Goal: Task Accomplishment & Management: Use online tool/utility

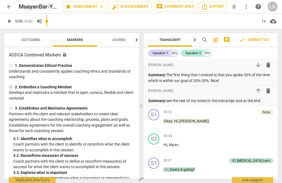
click at [14, 7] on span "arrow_back" at bounding box center [9, 6] width 10 height 7
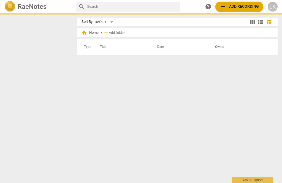
click at [11, 5] on img at bounding box center [9, 6] width 11 height 11
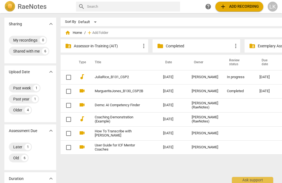
click at [262, 75] on div "[DATE]" at bounding box center [269, 77] width 20 height 4
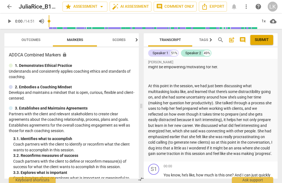
scroll to position [139, 0]
click at [233, 42] on span "post_add" at bounding box center [231, 40] width 7 height 7
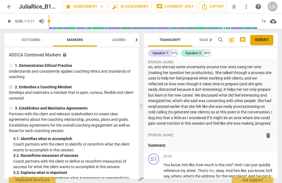
scroll to position [174, 0]
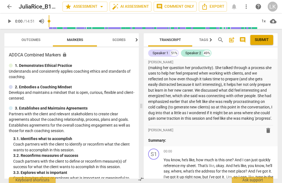
click at [191, 143] on p "Summary:" at bounding box center [210, 141] width 125 height 6
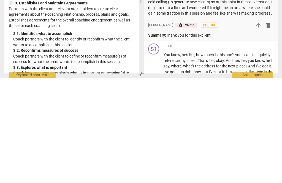
click at [206, 138] on p "Summary: Thank you for this excllent" at bounding box center [210, 141] width 125 height 6
click at [208, 138] on p "Summary: Thank you for this excllent" at bounding box center [210, 141] width 125 height 6
click at [206, 138] on p "Summary: Thank you for this excllent" at bounding box center [210, 141] width 125 height 6
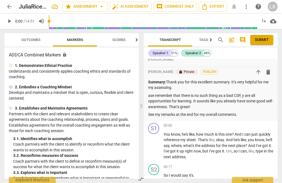
scroll to position [232, 0]
click at [154, 148] on span "play_arrow" at bounding box center [154, 146] width 7 height 7
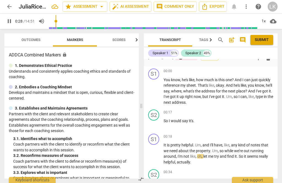
scroll to position [297, 0]
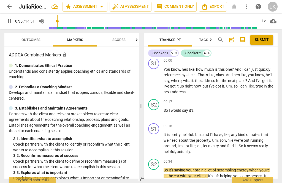
click at [158, 143] on span "pause" at bounding box center [154, 143] width 9 height 7
type input "36"
click at [247, 123] on div "+ Add competency" at bounding box center [256, 126] width 33 height 6
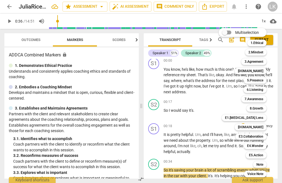
click at [262, 79] on b "5.Presence" at bounding box center [255, 80] width 16 height 7
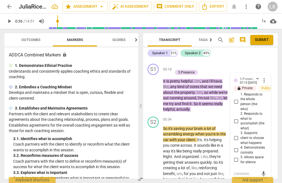
scroll to position [374, 0]
click at [265, 78] on span "more_vert" at bounding box center [264, 80] width 7 height 7
click at [273, 89] on li "Delete" at bounding box center [267, 89] width 19 height 10
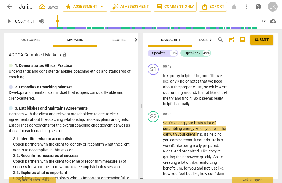
click at [197, 64] on div "+" at bounding box center [195, 67] width 6 height 6
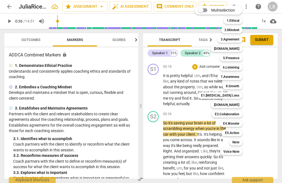
click at [239, 67] on b "6.Listening" at bounding box center [231, 67] width 17 height 7
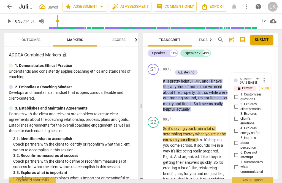
click at [238, 152] on input "6. Does not interrupt" at bounding box center [236, 155] width 9 height 7
checkbox input "true"
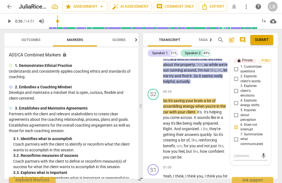
scroll to position [405, 0]
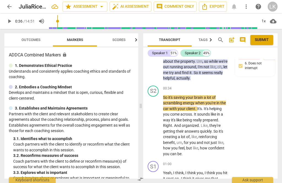
click at [154, 126] on span "play_arrow" at bounding box center [153, 126] width 7 height 7
click at [154, 126] on span "pause" at bounding box center [153, 126] width 7 height 7
click at [154, 124] on span "play_arrow" at bounding box center [153, 126] width 7 height 7
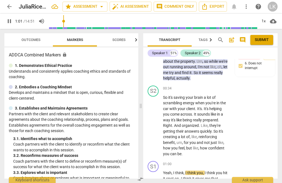
click at [157, 125] on span "pause" at bounding box center [153, 126] width 9 height 7
type input "62"
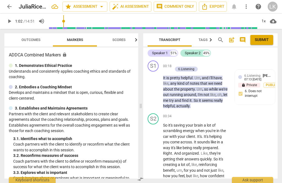
scroll to position [378, 0]
click at [195, 116] on div "+" at bounding box center [195, 117] width 6 height 6
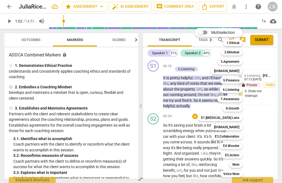
click at [240, 89] on div "6.Listening" at bounding box center [230, 89] width 23 height 7
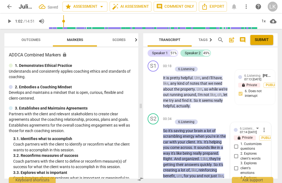
scroll to position [482, 0]
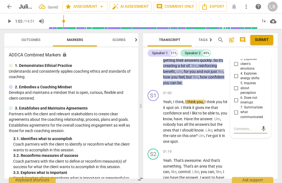
click at [239, 109] on input "7. Summarizes what communicated" at bounding box center [236, 112] width 9 height 7
checkbox input "true"
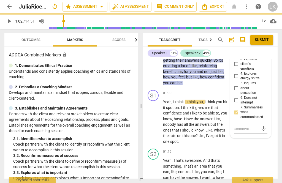
click at [248, 126] on textarea at bounding box center [246, 128] width 25 height 5
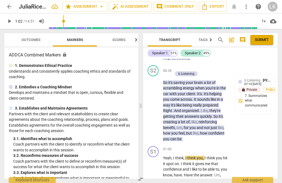
scroll to position [426, 0]
click at [176, 66] on div "+" at bounding box center [176, 68] width 6 height 6
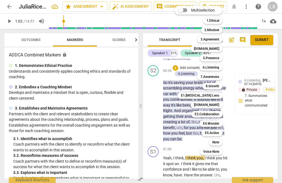
click at [218, 95] on b "E1.[MEDICAL_DATA] Lens" at bounding box center [200, 95] width 38 height 7
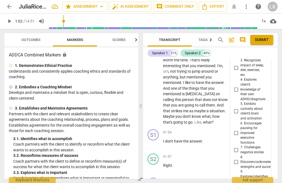
scroll to position [623, 0]
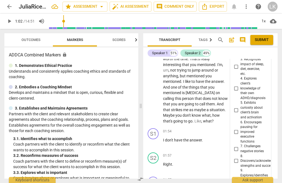
click at [239, 158] on input "8. Discovers/acknowledges strengths and successes" at bounding box center [236, 161] width 9 height 7
checkbox input "true"
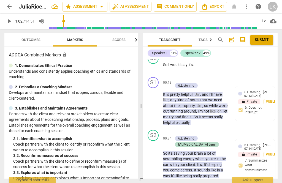
scroll to position [361, 0]
click at [177, 130] on div "+" at bounding box center [176, 133] width 6 height 6
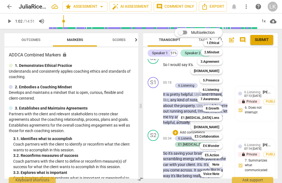
click at [219, 163] on b "Note" at bounding box center [215, 164] width 7 height 7
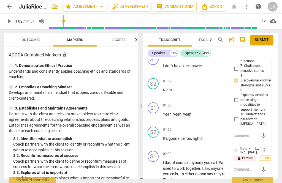
scroll to position [704, 0]
click at [252, 167] on textarea at bounding box center [246, 169] width 25 height 5
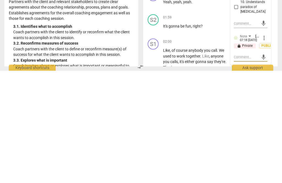
type textarea "N"
type textarea "Ni"
type textarea "Nic"
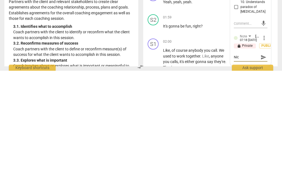
type textarea "Nic"
type textarea "Nice"
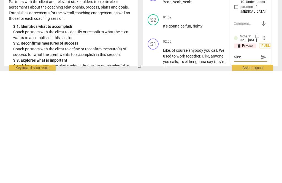
type textarea "Nice r"
type textarea "Nice re"
type textarea "Nice rei"
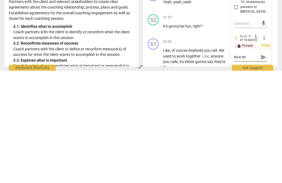
type textarea "Nice rein"
type textarea "Nice reinforcement"
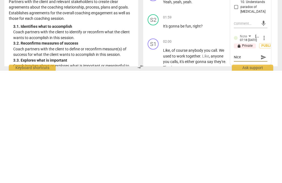
type textarea "Nice reinforcement"
type textarea "Nice reinforcement o"
type textarea "Nice reinforcement of"
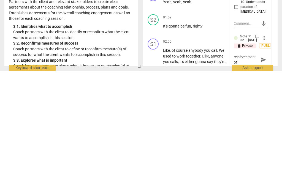
type textarea "Nice reinforcement of h"
type textarea "Nice reinforcement of he"
type textarea "Nice reinforcement of her"
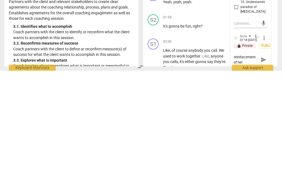
type textarea "Nice reinforcement of her"
type textarea "Nice reinforcement of her w"
type textarea "Nice reinforcement of her wi"
type textarea "Nice reinforcement of her win"
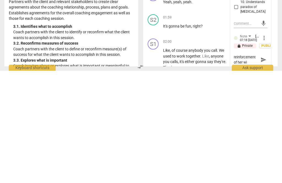
type textarea "Nice reinforcement of her win"
type textarea "Nice reinforcement of her win."
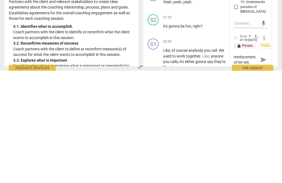
type textarea "Nice reinforcement of her win."
click at [264, 169] on span "send" at bounding box center [264, 172] width 6 height 6
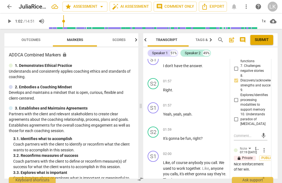
scroll to position [0, 0]
